Goal: Task Accomplishment & Management: Complete application form

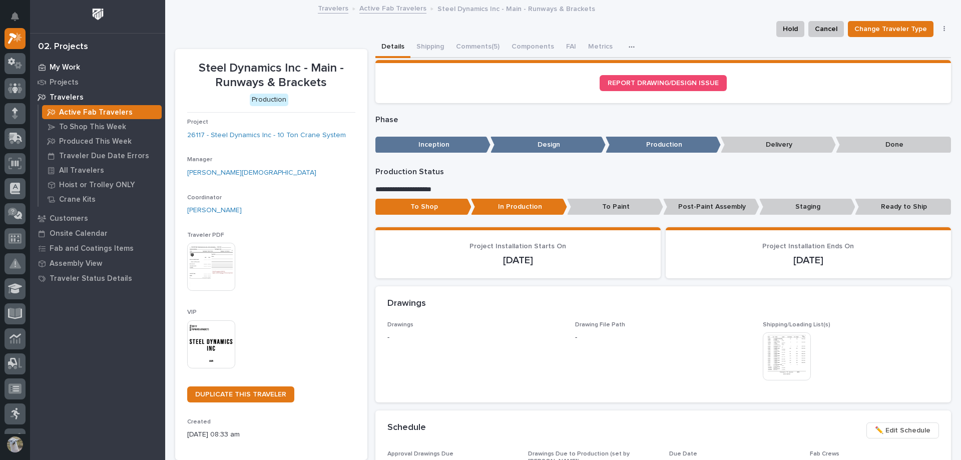
click at [58, 67] on p "My Work" at bounding box center [65, 67] width 31 height 9
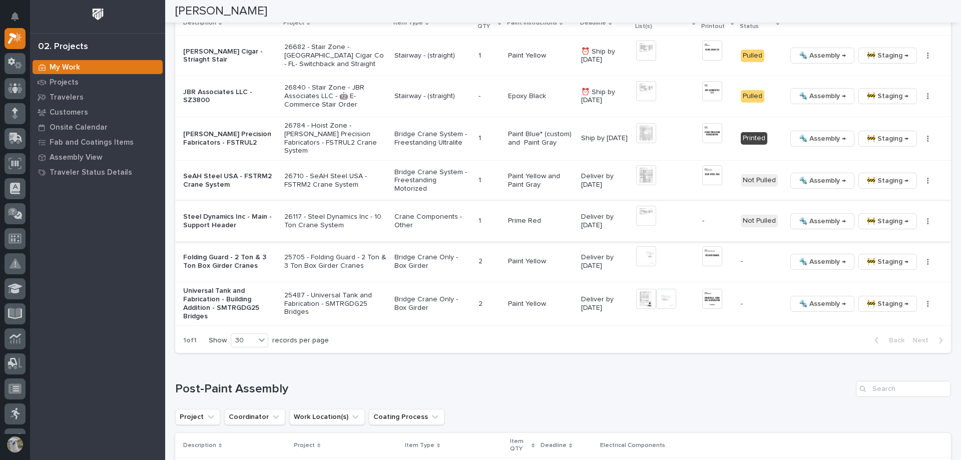
scroll to position [1001, 0]
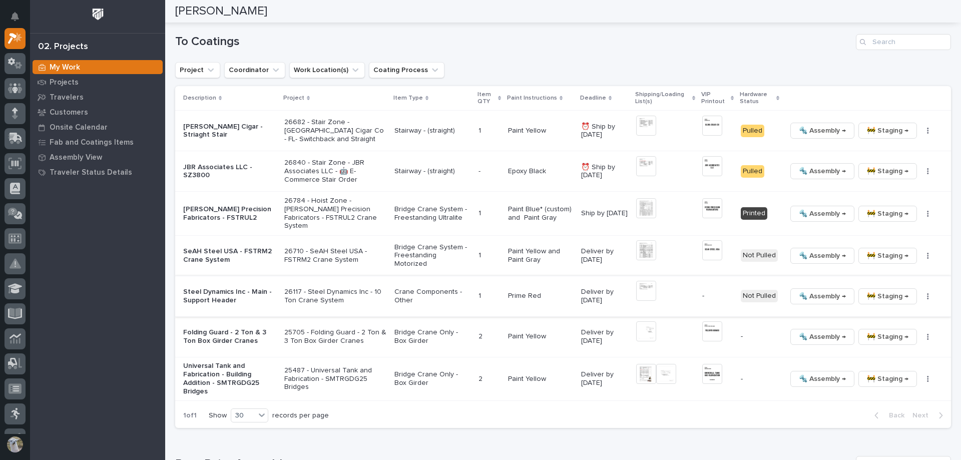
click at [650, 290] on img at bounding box center [646, 291] width 20 height 20
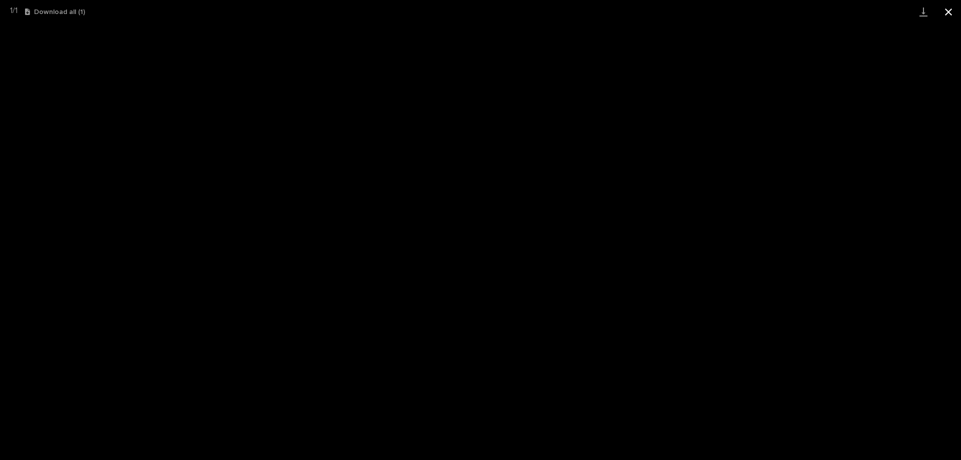
click at [956, 9] on button "Close gallery" at bounding box center [948, 12] width 25 height 24
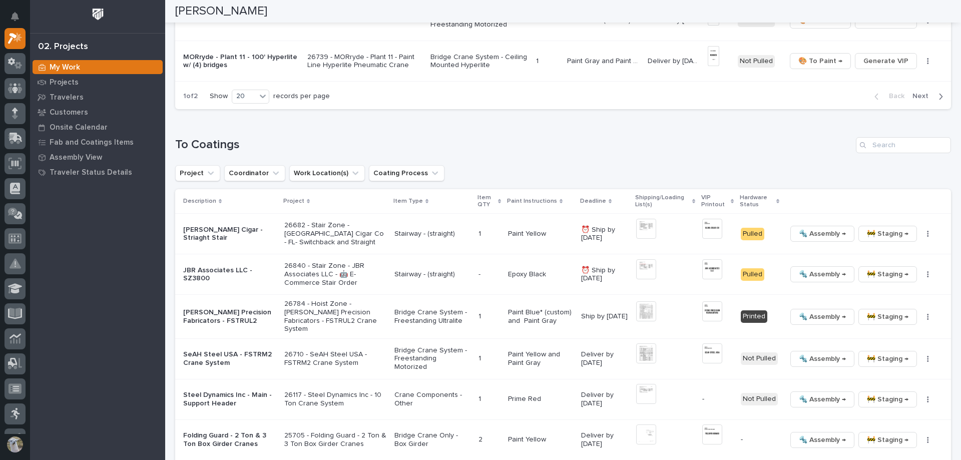
scroll to position [701, 0]
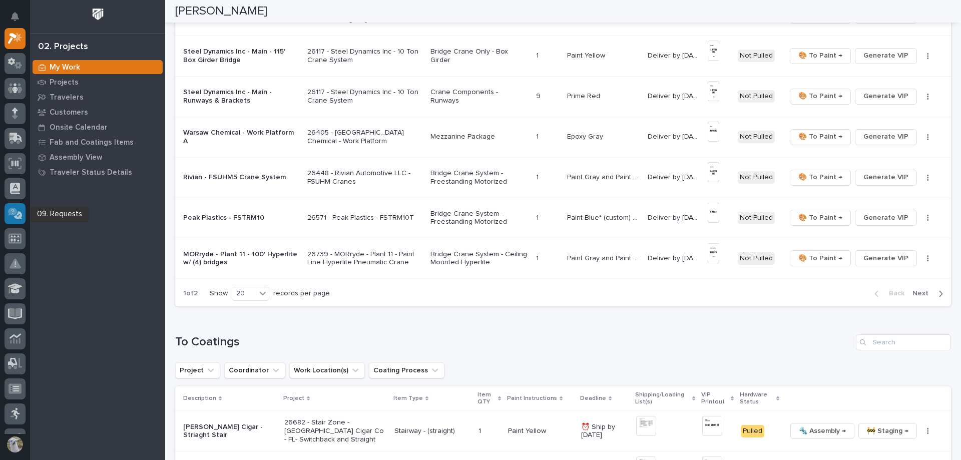
click at [19, 210] on icon at bounding box center [15, 214] width 15 height 12
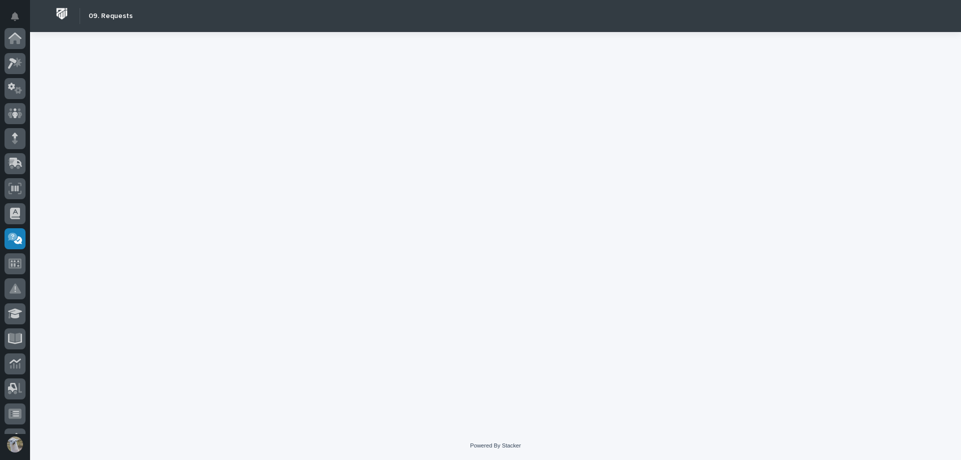
scroll to position [195, 0]
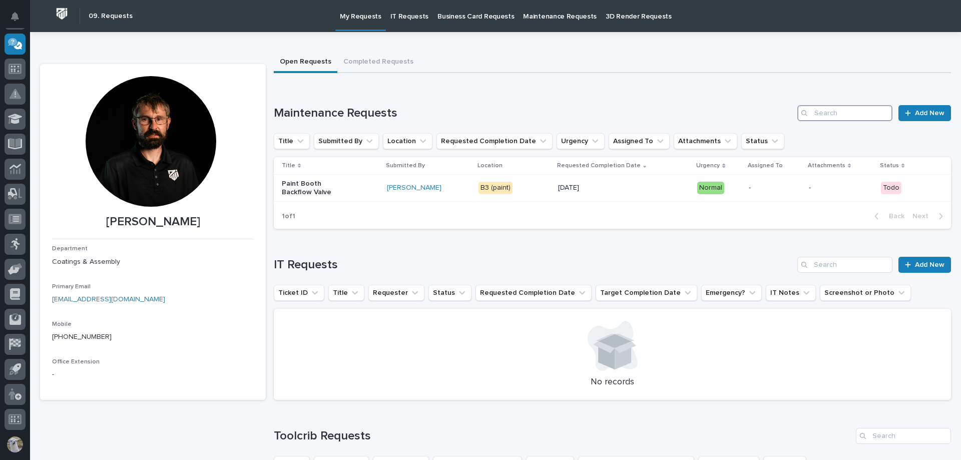
click at [866, 115] on input "Search" at bounding box center [844, 113] width 95 height 16
click at [915, 115] on span "Add New" at bounding box center [930, 113] width 30 height 7
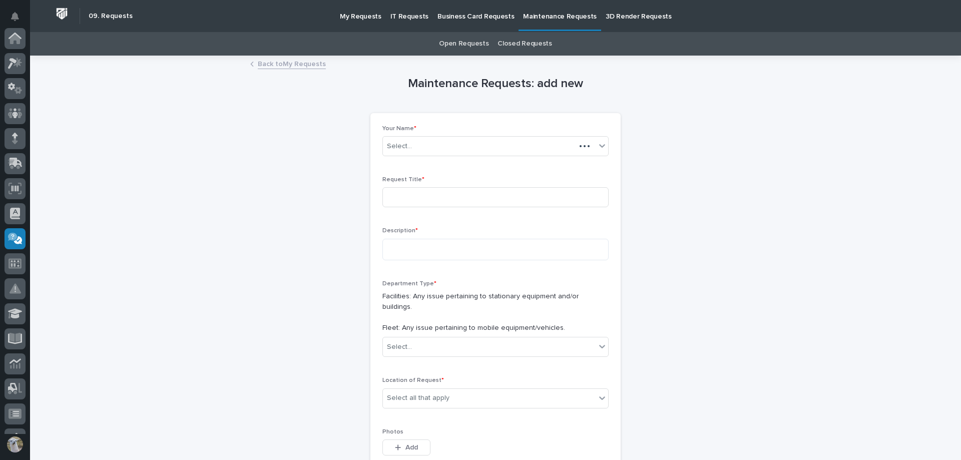
scroll to position [195, 0]
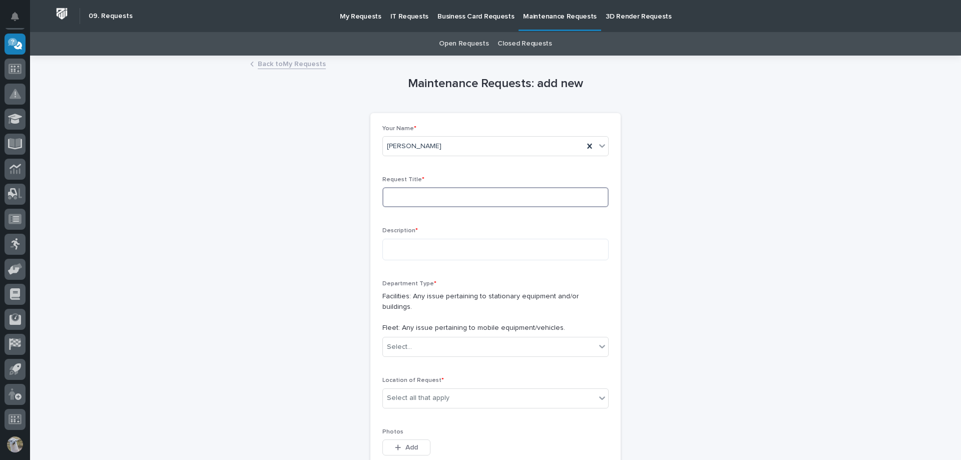
click at [461, 200] on input at bounding box center [495, 197] width 226 height 20
type input "Paint Booth Wash Bay Hose"
drag, startPoint x: 403, startPoint y: 246, endPoint x: 430, endPoint y: 244, distance: 27.6
click at [403, 246] on textarea at bounding box center [495, 250] width 226 height 22
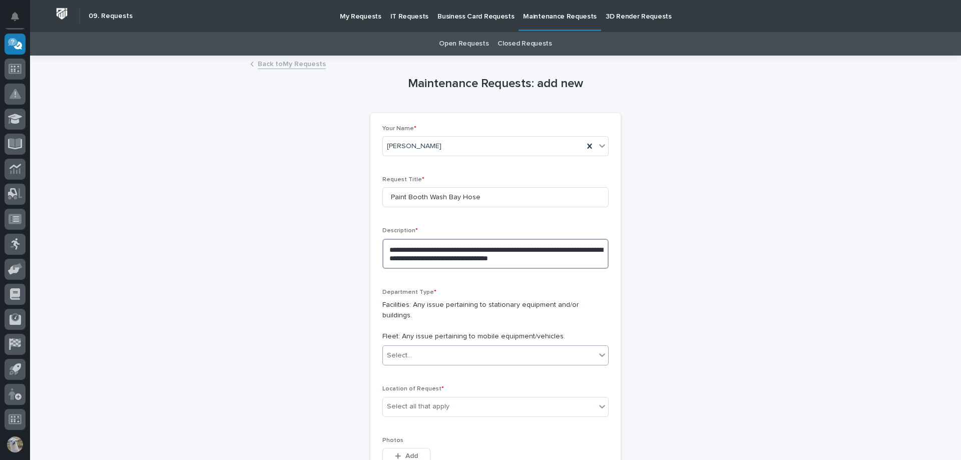
type textarea "**********"
click at [494, 347] on div "Select..." at bounding box center [489, 355] width 213 height 17
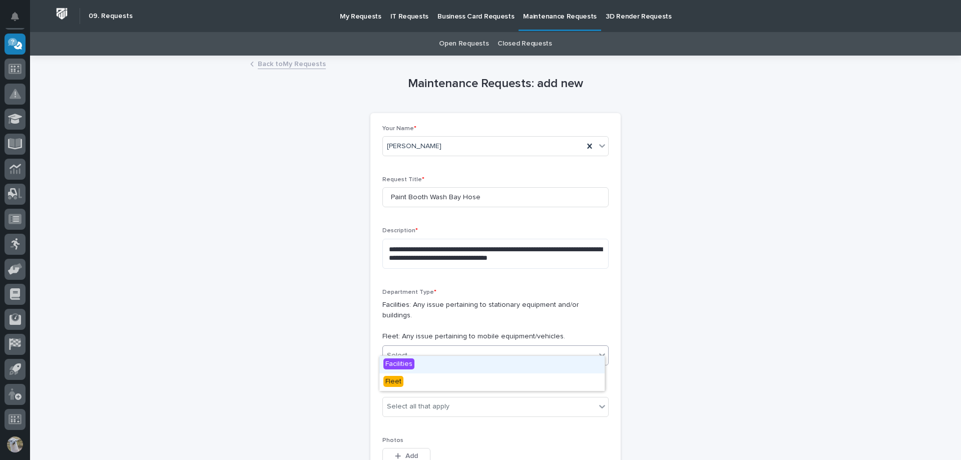
click at [413, 366] on span "Facilities" at bounding box center [398, 363] width 31 height 11
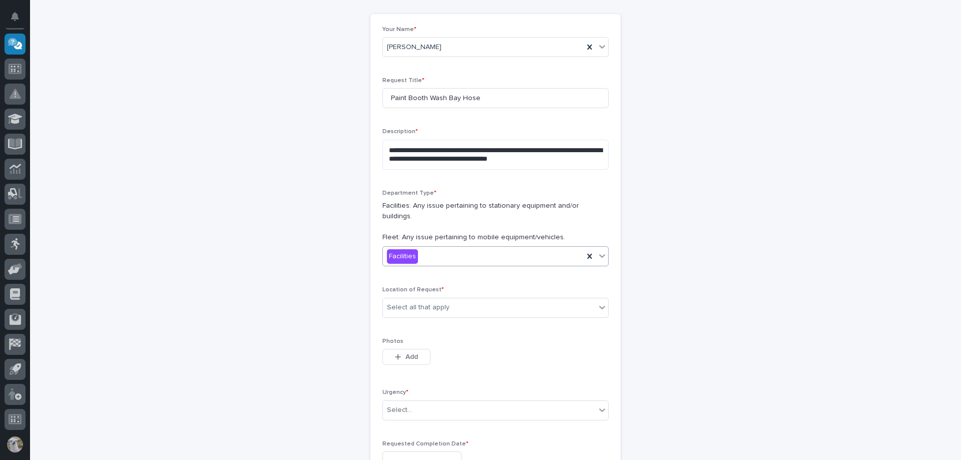
scroll to position [100, 0]
click at [469, 298] on div "Select all that apply" at bounding box center [489, 306] width 213 height 17
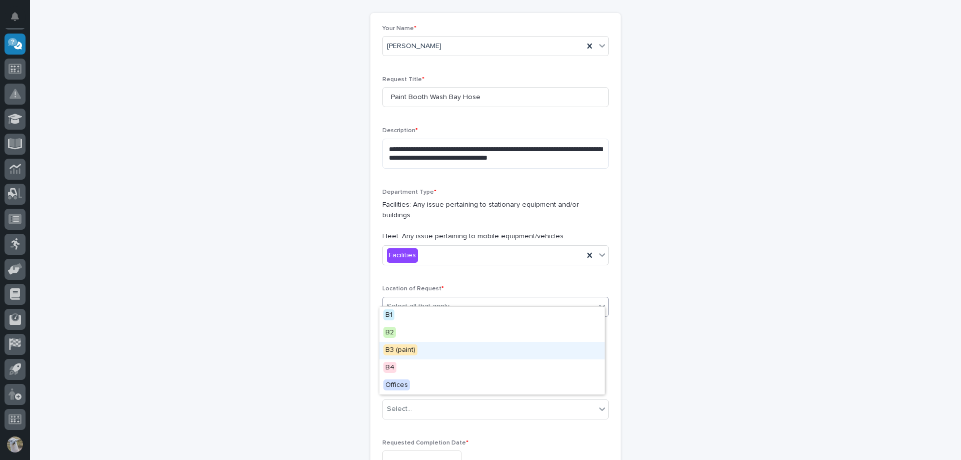
click at [421, 354] on div "B3 (paint)" at bounding box center [491, 351] width 225 height 18
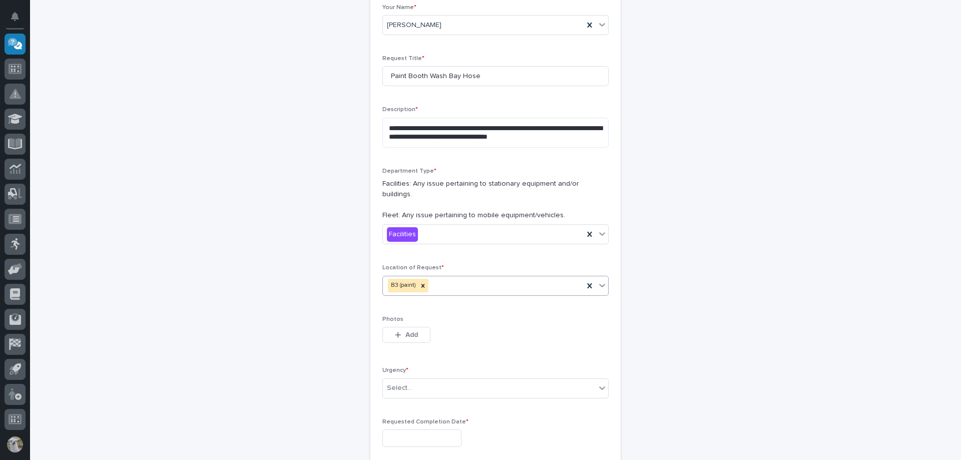
scroll to position [200, 0]
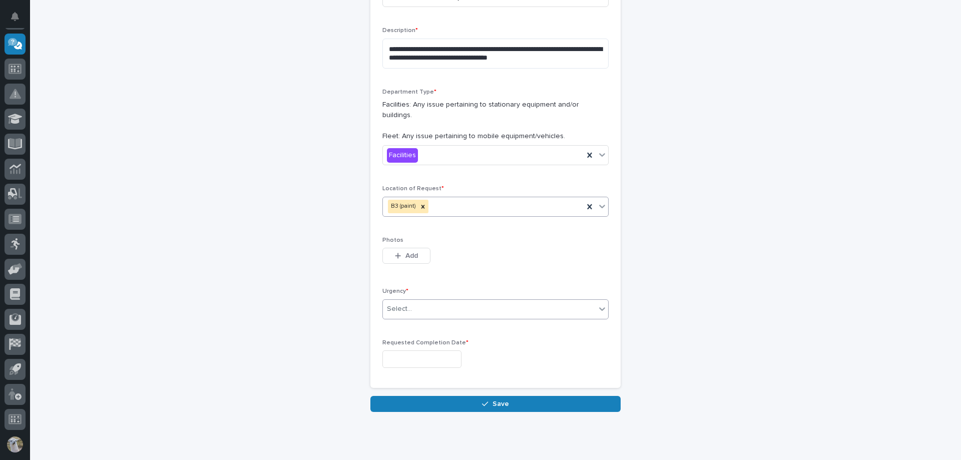
click at [418, 301] on div "Select..." at bounding box center [489, 309] width 213 height 17
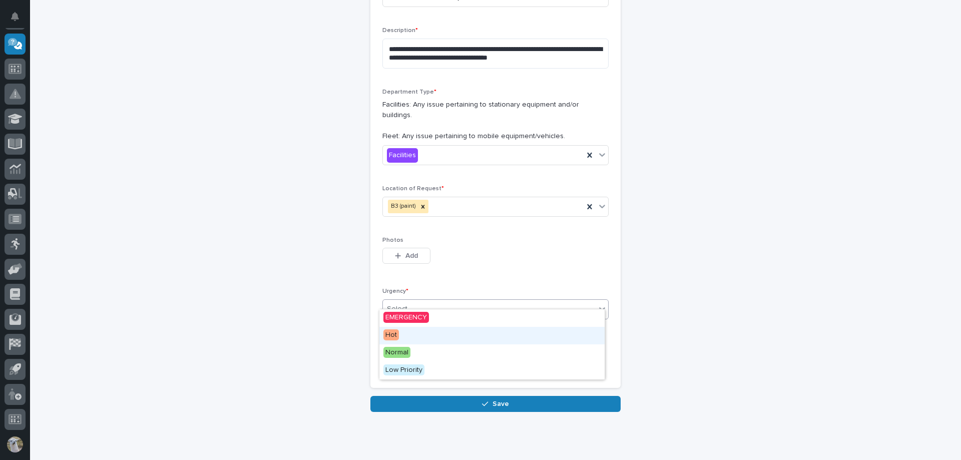
click at [409, 330] on div "Hot" at bounding box center [491, 336] width 225 height 18
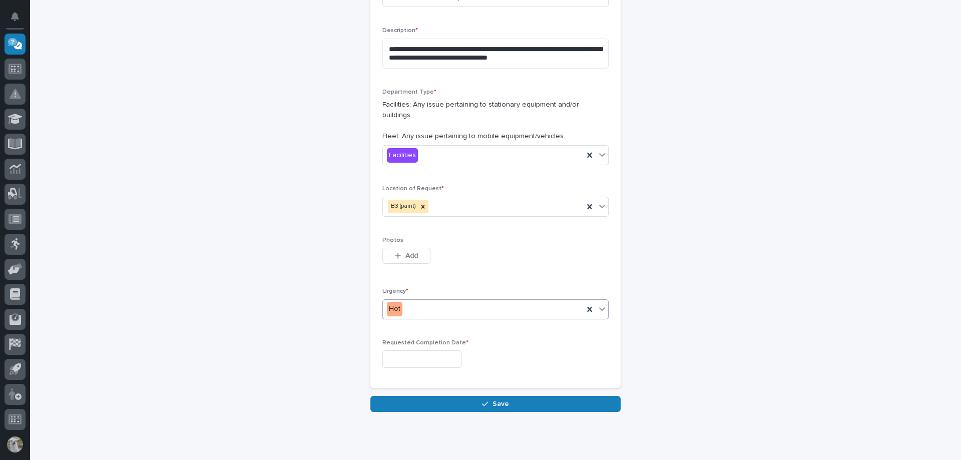
click at [442, 350] on input "text" at bounding box center [421, 359] width 79 height 18
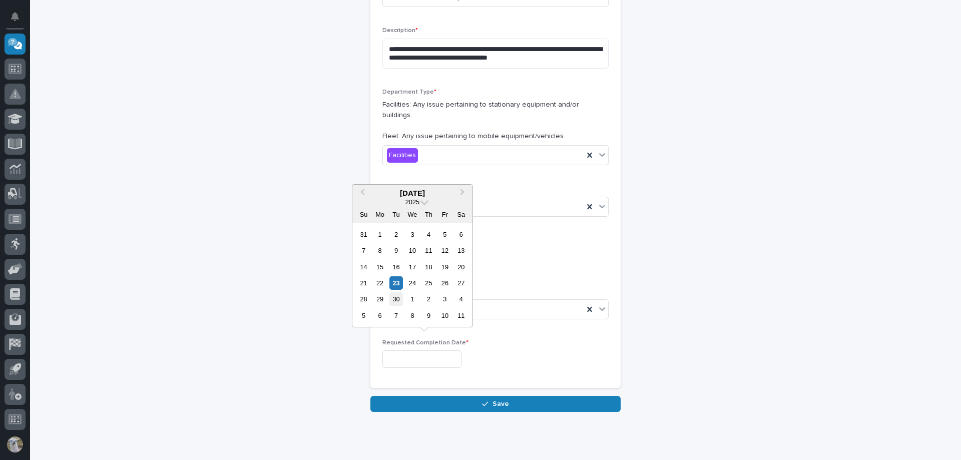
click at [399, 298] on div "30" at bounding box center [396, 299] width 14 height 14
type input "**********"
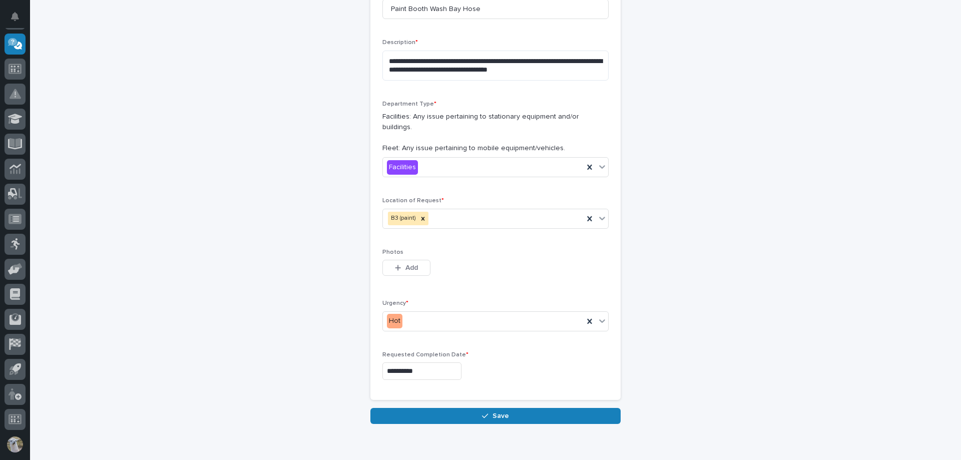
scroll to position [220, 0]
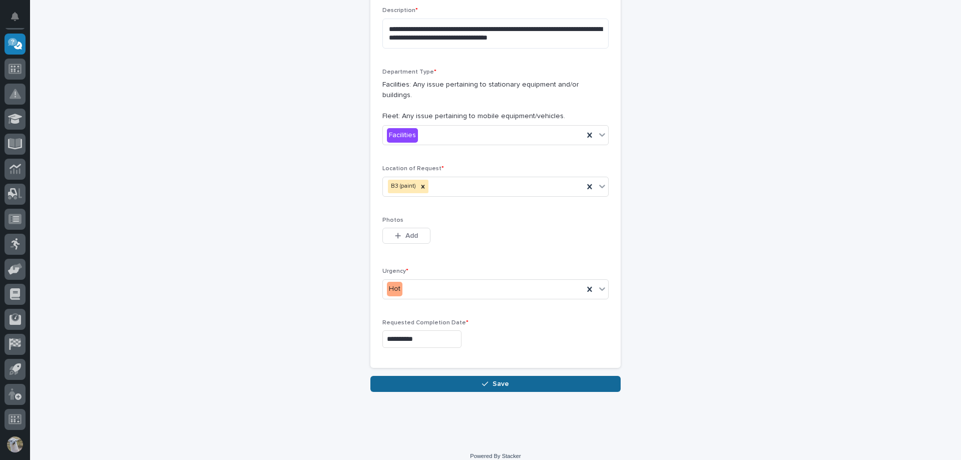
click at [511, 376] on button "Save" at bounding box center [495, 384] width 250 height 16
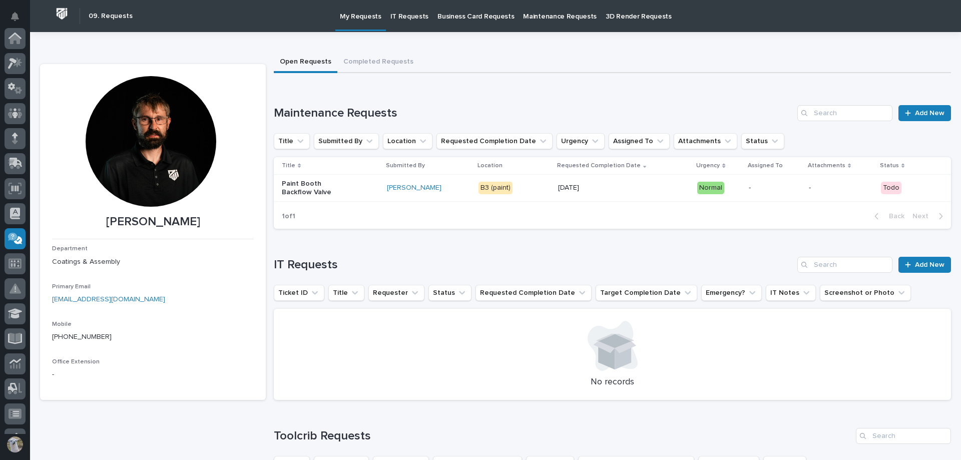
scroll to position [195, 0]
